Goal: Task Accomplishment & Management: Manage account settings

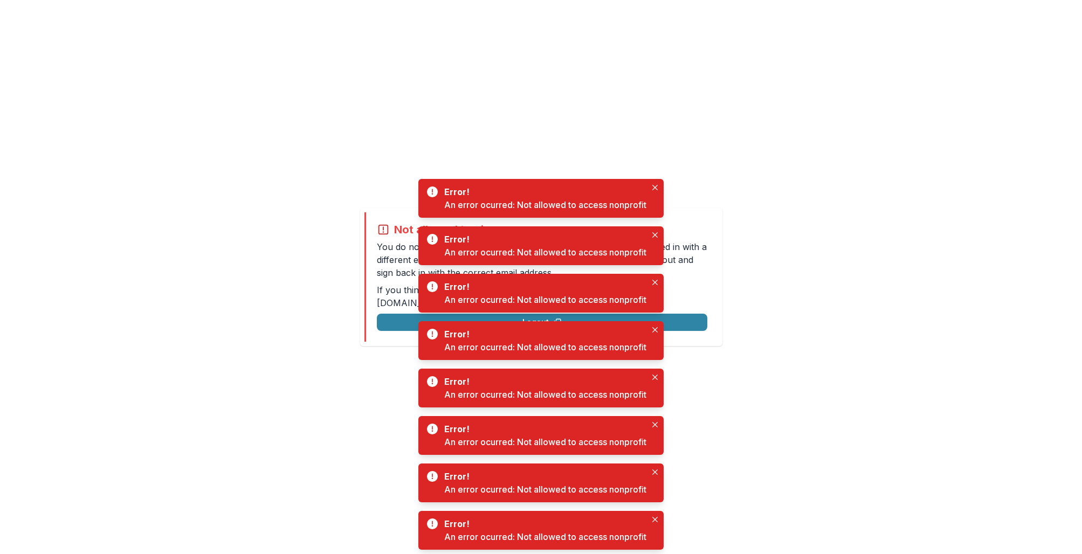
click at [200, 298] on div "Not allowed to view page You do not have permission to view the page. It is lik…" at bounding box center [541, 277] width 1082 height 554
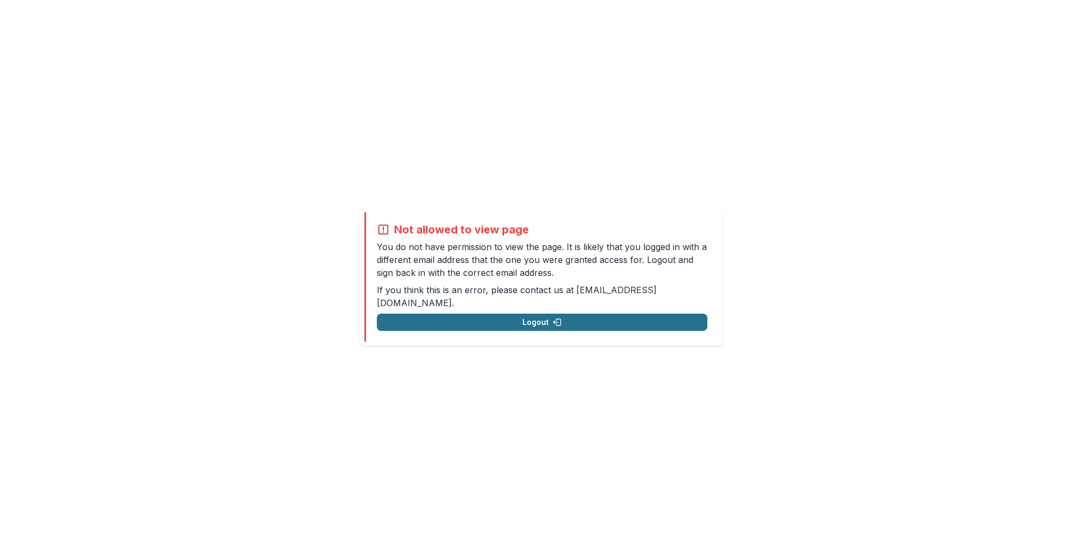
click at [389, 314] on button "Logout" at bounding box center [542, 322] width 331 height 17
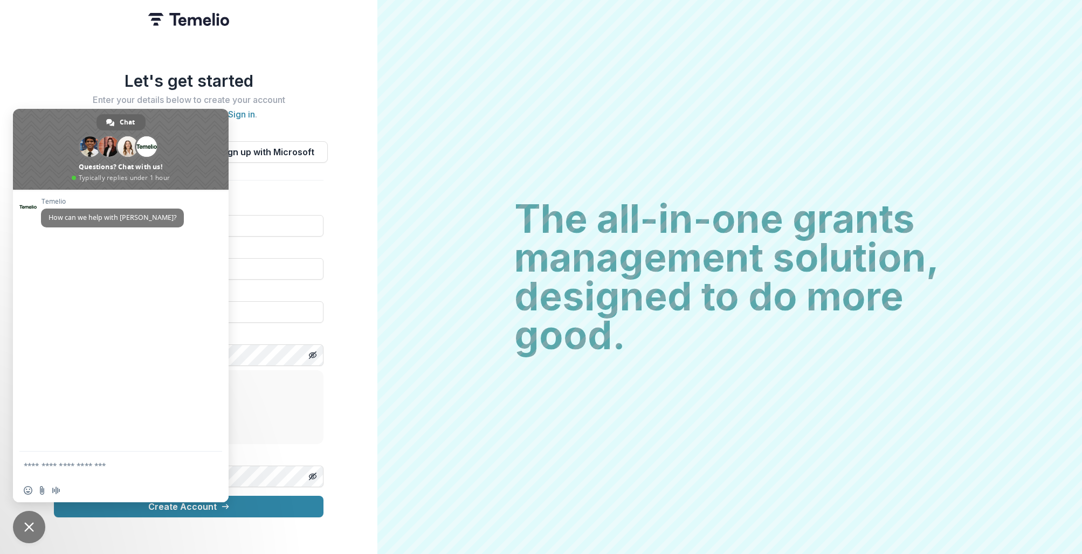
click at [135, 152] on span at bounding box center [128, 146] width 20 height 20
click at [333, 164] on div "Let's get started Enter your details below to create your account Already have …" at bounding box center [189, 277] width 378 height 554
click at [28, 540] on span "Close chat" at bounding box center [29, 527] width 32 height 32
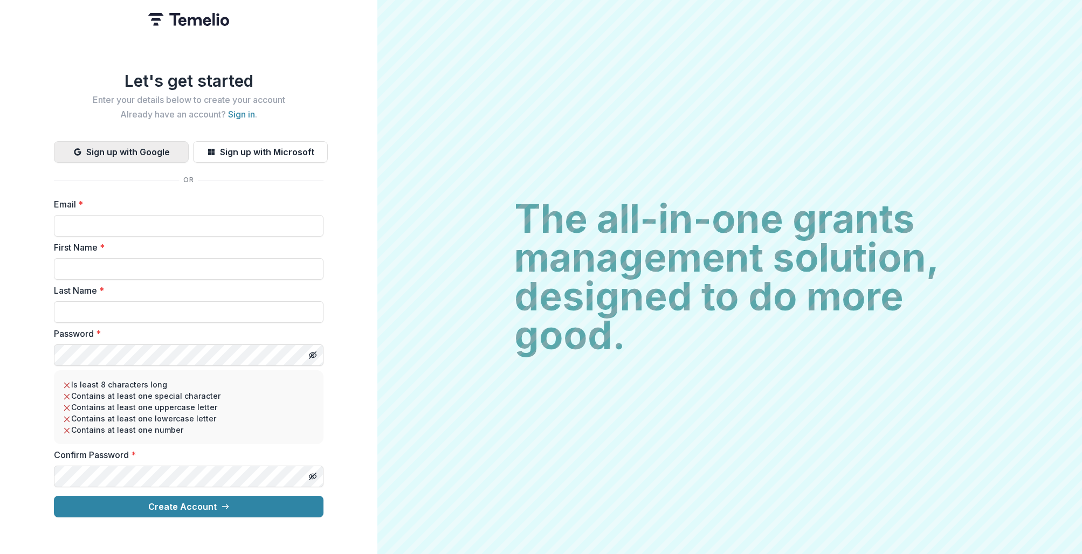
click at [111, 153] on button "Sign up with Google" at bounding box center [121, 152] width 135 height 22
